Goal: Information Seeking & Learning: Learn about a topic

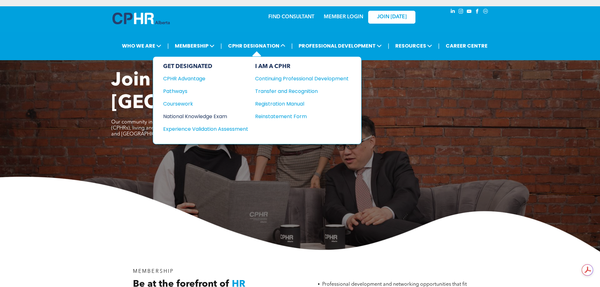
click at [214, 114] on div "National Knowledge Exam" at bounding box center [201, 116] width 77 height 8
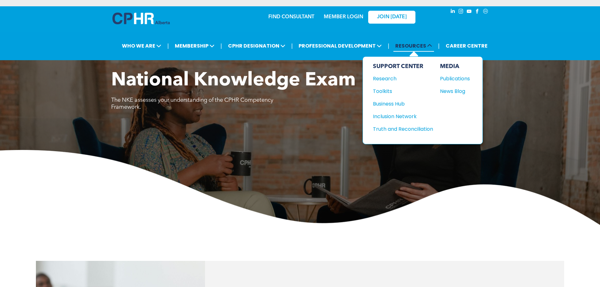
click at [419, 48] on span "RESOURCES" at bounding box center [413, 46] width 41 height 12
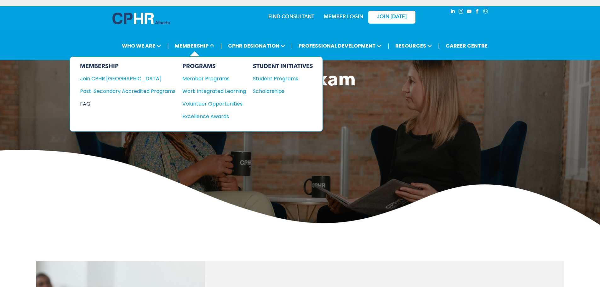
drag, startPoint x: 89, startPoint y: 101, endPoint x: 94, endPoint y: 101, distance: 4.7
click at [89, 101] on div "FAQ" at bounding box center [123, 104] width 86 height 8
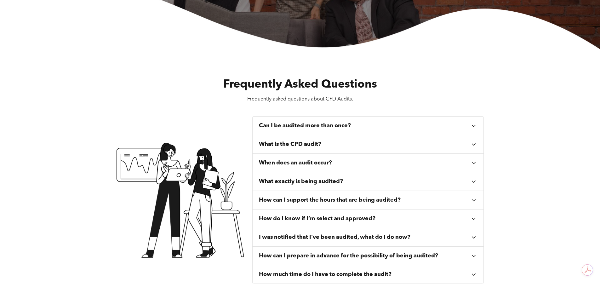
scroll to position [189, 0]
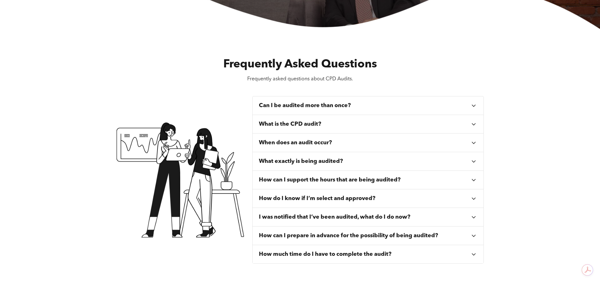
click at [473, 124] on icon at bounding box center [474, 124] width 4 height 2
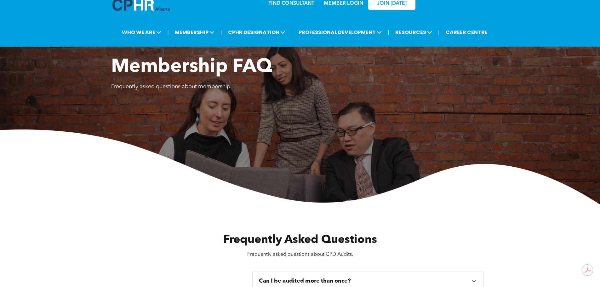
scroll to position [0, 0]
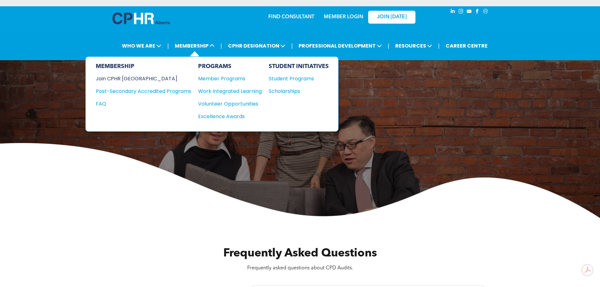
click at [133, 79] on div "Join CPHR [GEOGRAPHIC_DATA]" at bounding box center [139, 79] width 86 height 8
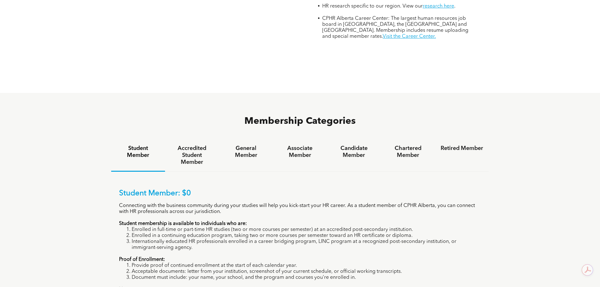
scroll to position [441, 0]
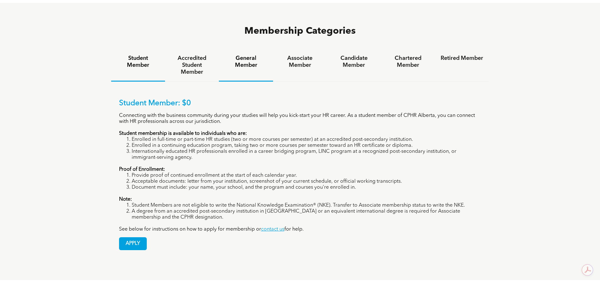
click at [244, 55] on h4 "General Member" at bounding box center [245, 62] width 43 height 14
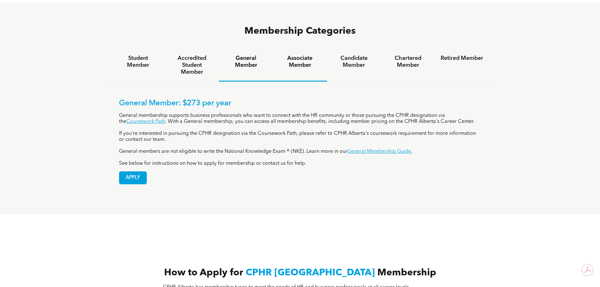
click at [300, 55] on h4 "Associate Member" at bounding box center [300, 62] width 43 height 14
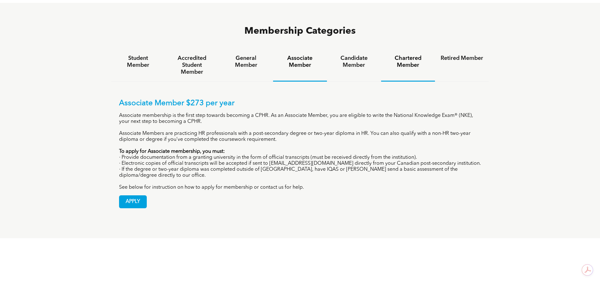
click at [399, 55] on h4 "Chartered Member" at bounding box center [408, 62] width 43 height 14
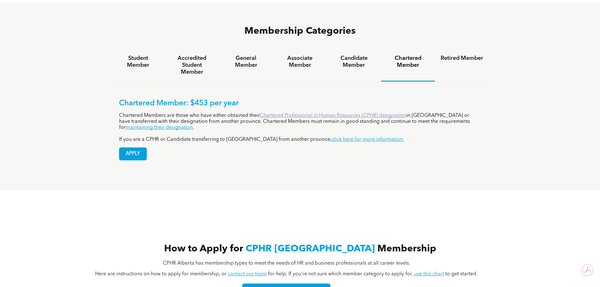
click at [310, 113] on link "Chartered Professional in Human Resources (CPHR) designation" at bounding box center [333, 115] width 146 height 5
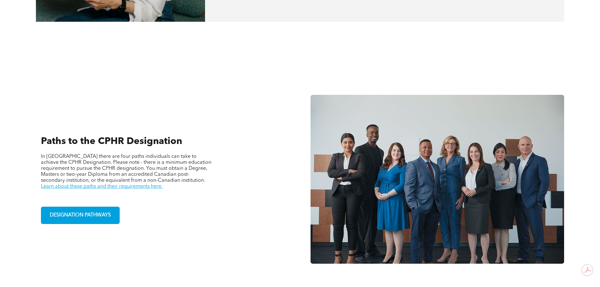
scroll to position [409, 0]
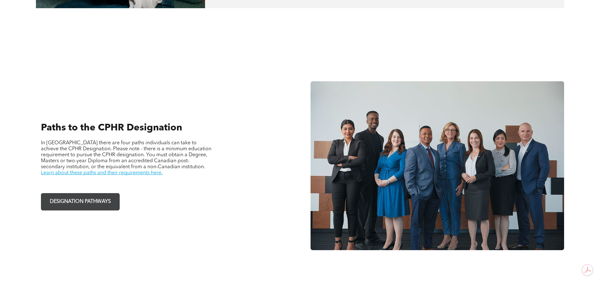
click at [92, 198] on span "DESIGNATION PATHWAYS" at bounding box center [80, 202] width 65 height 12
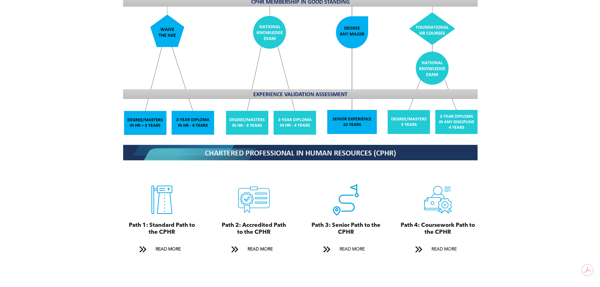
scroll to position [598, 0]
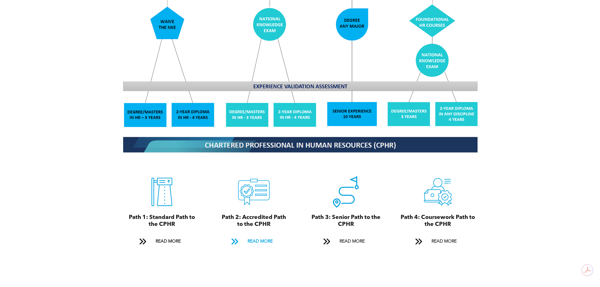
click at [265, 236] on span "READ MORE" at bounding box center [260, 242] width 30 height 12
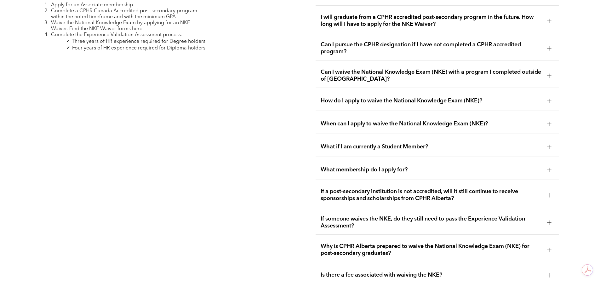
scroll to position [998, 0]
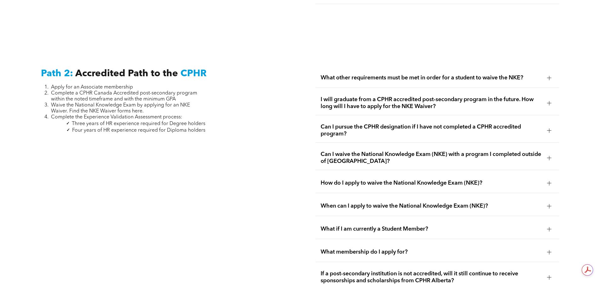
click at [549, 224] on div at bounding box center [548, 228] width 9 height 9
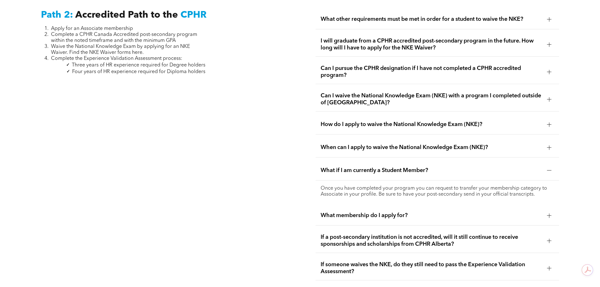
scroll to position [1061, 0]
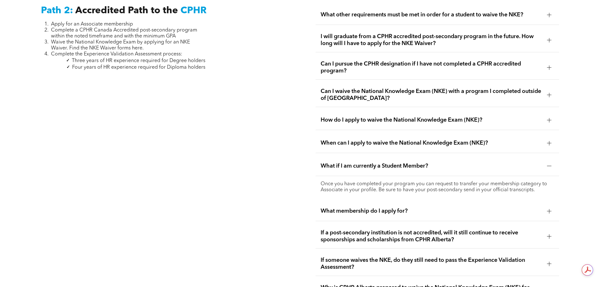
click at [546, 35] on div at bounding box center [548, 39] width 9 height 9
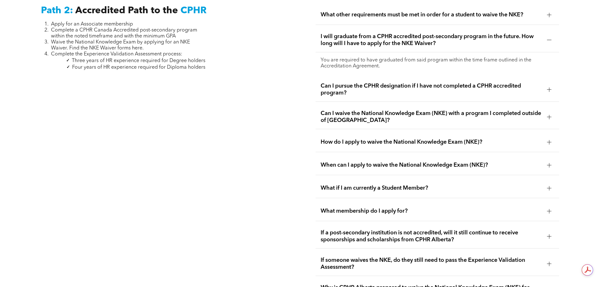
click at [548, 209] on div at bounding box center [549, 211] width 4 height 4
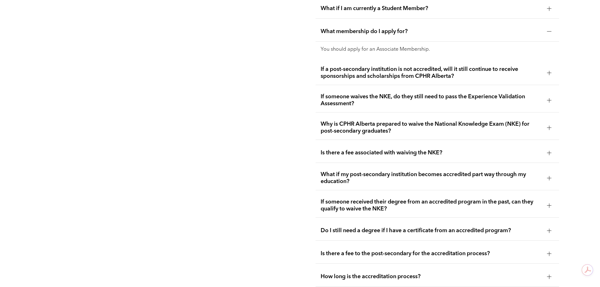
scroll to position [1250, 0]
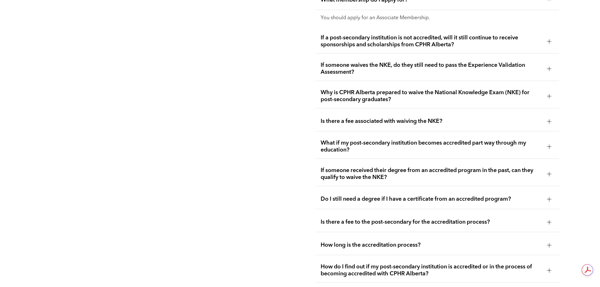
click at [546, 240] on div at bounding box center [548, 244] width 9 height 9
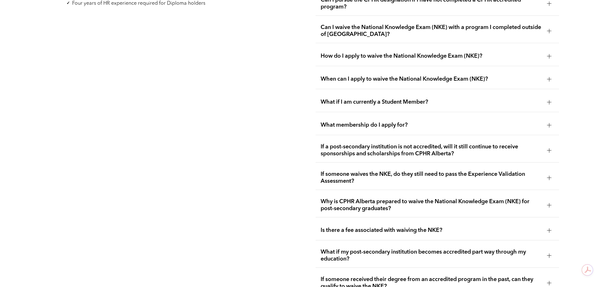
scroll to position [1092, 0]
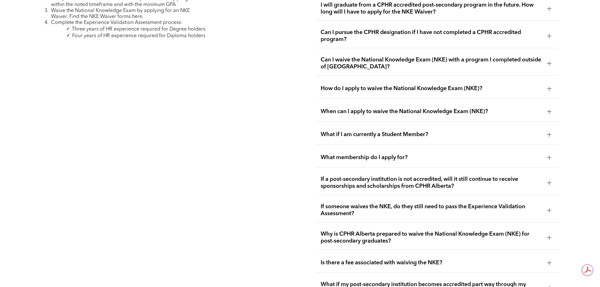
click at [546, 130] on div at bounding box center [548, 134] width 9 height 9
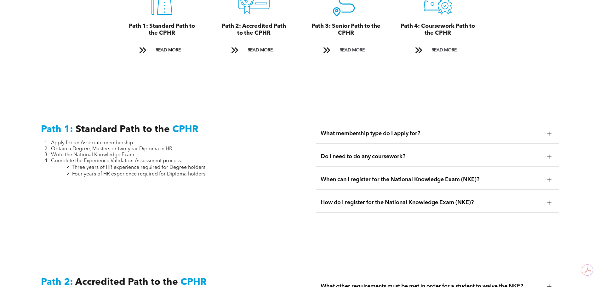
scroll to position [777, 0]
